Goal: Task Accomplishment & Management: Complete application form

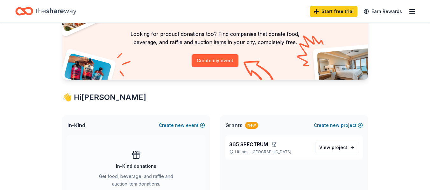
scroll to position [79, 0]
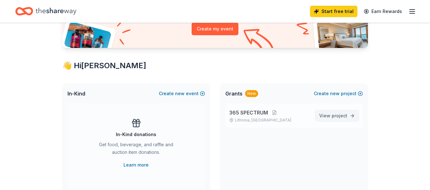
click at [337, 115] on span "project" at bounding box center [339, 115] width 16 height 5
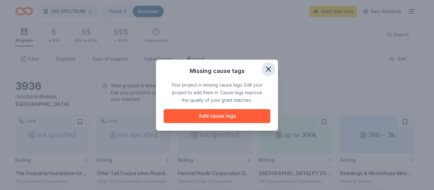
click at [270, 69] on icon "button" at bounding box center [268, 69] width 9 height 9
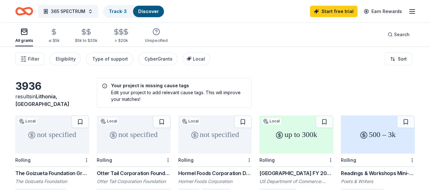
click at [410, 11] on line "button" at bounding box center [411, 11] width 5 height 0
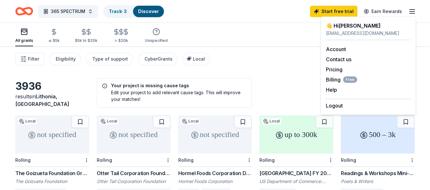
click at [346, 27] on div "👋 Hi KESHA" at bounding box center [368, 26] width 85 height 8
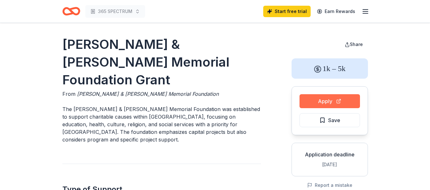
click at [321, 100] on button "Apply" at bounding box center [329, 101] width 60 height 14
